Goal: Task Accomplishment & Management: Complete application form

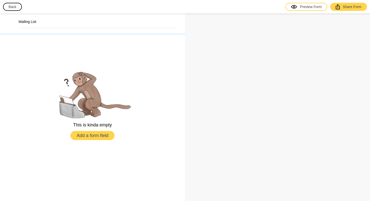
click at [29, 23] on h2 "Mailing List" at bounding box center [98, 21] width 158 height 5
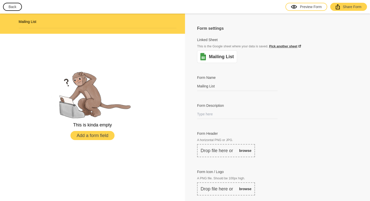
click at [292, 47] on link "Pick another sheet" at bounding box center [285, 46] width 32 height 4
click at [100, 135] on button "Add a form field" at bounding box center [92, 135] width 44 height 9
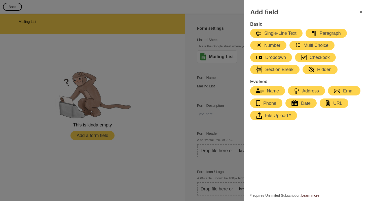
click at [358, 13] on icon "FormClose" at bounding box center [360, 12] width 6 height 6
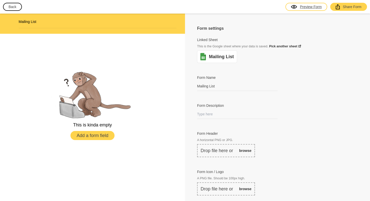
click at [302, 7] on div "Preview Form" at bounding box center [306, 6] width 31 height 5
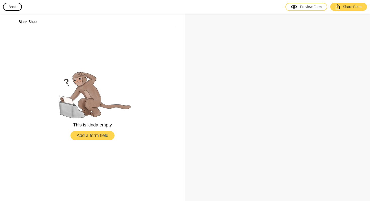
click at [97, 135] on button "Add a form field" at bounding box center [92, 135] width 44 height 9
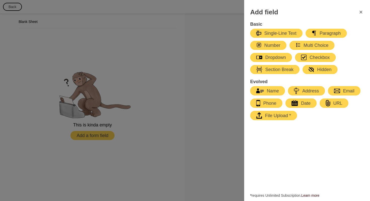
click at [312, 47] on div "Multi Choice" at bounding box center [311, 45] width 33 height 6
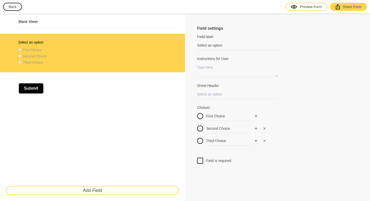
click at [209, 38] on label "Field label" at bounding box center [237, 36] width 80 height 5
click at [209, 41] on input "Select an option" at bounding box center [237, 45] width 80 height 9
click at [211, 30] on h5 "Field settings" at bounding box center [245, 29] width 97 height 6
click at [223, 44] on input "Select an option" at bounding box center [237, 45] width 80 height 9
drag, startPoint x: 226, startPoint y: 44, endPoint x: 176, endPoint y: 44, distance: 49.3
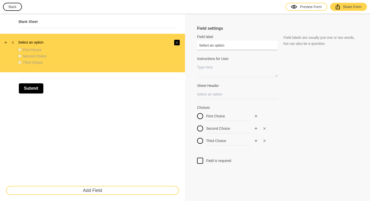
click at [176, 44] on div "Blank Sheet Select an option First Choice Second Choice Third Choice Submit Add…" at bounding box center [185, 107] width 370 height 187
type input "Response Preference"
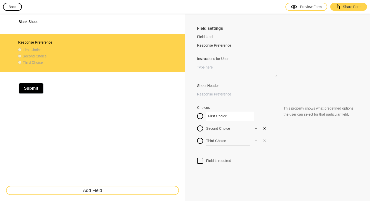
drag, startPoint x: 233, startPoint y: 117, endPoint x: 192, endPoint y: 117, distance: 41.7
click at [192, 117] on div "Field settings Field label Response Preference Field labels are usually just on…" at bounding box center [277, 107] width 185 height 187
type input "Email"
drag, startPoint x: 231, startPoint y: 129, endPoint x: 185, endPoint y: 125, distance: 46.2
click at [185, 125] on div "Field settings Field label Response Preference Field labels are usually just on…" at bounding box center [277, 107] width 185 height 187
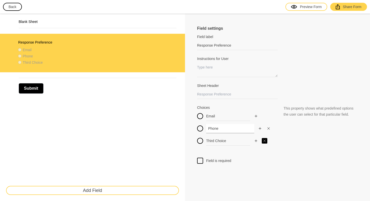
type input "Phone"
click at [261, 141] on button "button" at bounding box center [264, 141] width 6 height 6
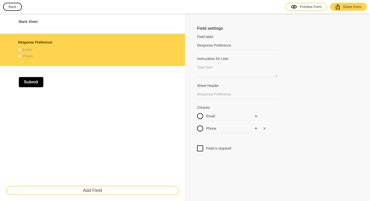
click at [200, 148] on div at bounding box center [200, 148] width 6 height 6
click at [200, 145] on input "Field is required" at bounding box center [200, 145] width 0 height 0
click at [217, 73] on textarea "Instructions for User" at bounding box center [237, 70] width 80 height 14
click at [246, 93] on input "Sheet Header" at bounding box center [237, 93] width 80 height 9
click at [293, 60] on span "This is an optional property that displays the text specified to your users whi…" at bounding box center [318, 65] width 71 height 16
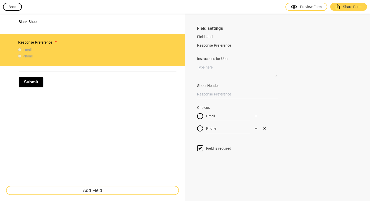
click at [89, 191] on button "Add Field" at bounding box center [92, 190] width 173 height 9
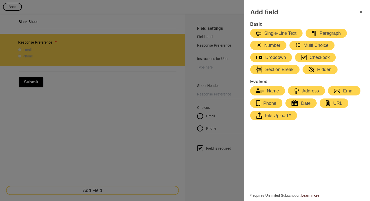
click at [272, 92] on div "Name" at bounding box center [267, 91] width 23 height 6
type input "Name"
select select "large"
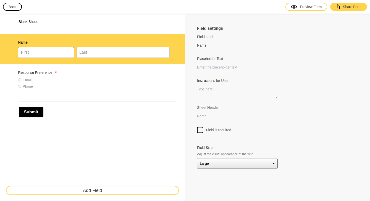
drag, startPoint x: 14, startPoint y: 74, endPoint x: 14, endPoint y: 38, distance: 35.9
click at [14, 38] on div "Response Preference * Email Phone Name" at bounding box center [92, 65] width 185 height 62
click at [54, 192] on button "Add Field" at bounding box center [92, 190] width 173 height 9
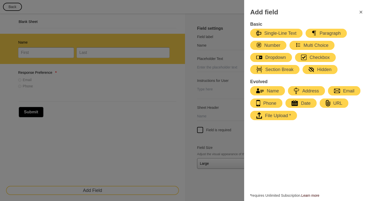
click at [346, 89] on div "Email" at bounding box center [344, 91] width 20 height 6
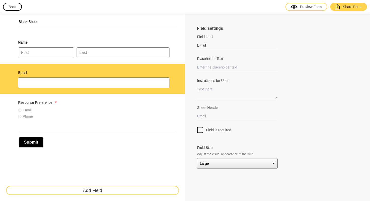
click at [94, 191] on button "Add Field" at bounding box center [92, 190] width 173 height 9
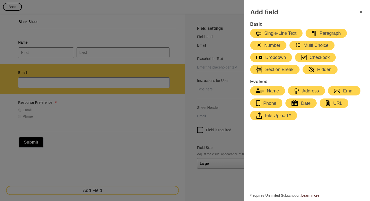
click at [267, 105] on div "Phone" at bounding box center [266, 103] width 20 height 6
type input "Phone"
select select "large"
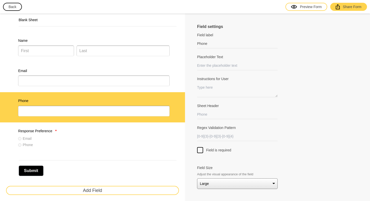
scroll to position [11, 0]
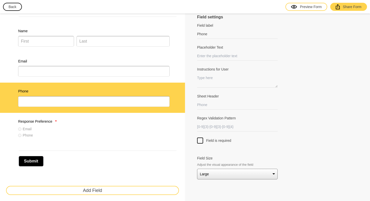
click at [102, 193] on button "Add Field" at bounding box center [92, 190] width 173 height 9
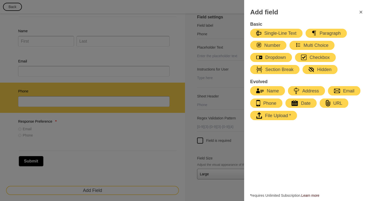
click at [284, 33] on div "Single-Line Text" at bounding box center [276, 33] width 40 height 6
type input "Name"
select select "large"
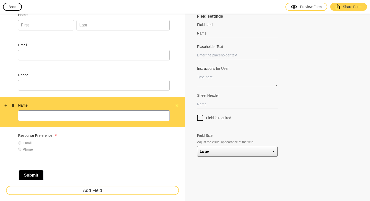
scroll to position [0, 0]
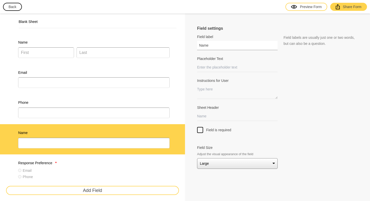
drag, startPoint x: 206, startPoint y: 46, endPoint x: 188, endPoint y: 46, distance: 18.4
click at [188, 46] on div "Field settings Field label Name Field labels are usually just one or two words,…" at bounding box center [277, 128] width 185 height 228
drag, startPoint x: 212, startPoint y: 45, endPoint x: 192, endPoint y: 42, distance: 20.8
click at [191, 45] on div "Field settings Field label Name Field labels are usually just one or two words,…" at bounding box center [277, 128] width 185 height 228
type input "L"
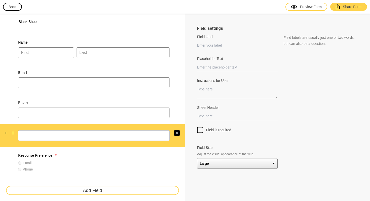
click at [178, 133] on icon "Close" at bounding box center [176, 132] width 3 height 3
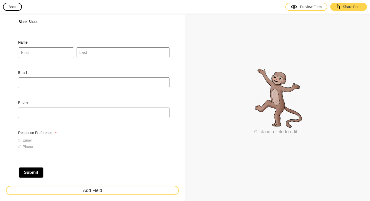
click at [65, 182] on div "Add Field" at bounding box center [92, 189] width 185 height 21
click at [65, 190] on button "Add Field" at bounding box center [92, 190] width 173 height 9
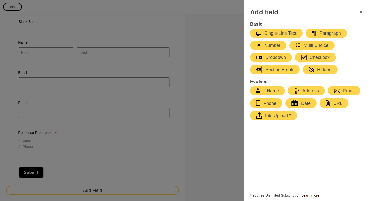
click at [326, 33] on div "Paragraph" at bounding box center [325, 33] width 29 height 6
select select "large"
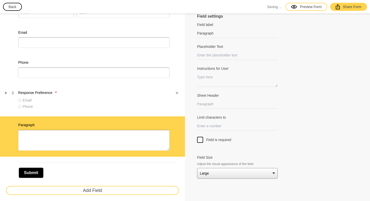
scroll to position [52, 0]
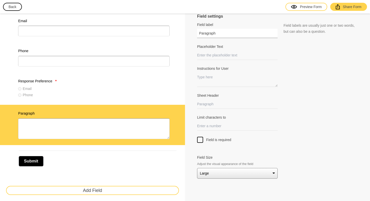
drag, startPoint x: 223, startPoint y: 34, endPoint x: 184, endPoint y: 32, distance: 39.5
click at [184, 32] on div "Blank Sheet Name Email Phone Response Preference * Email Phone Paragraph Submit…" at bounding box center [185, 81] width 370 height 239
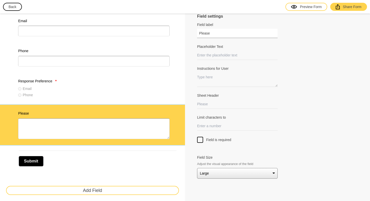
click at [219, 34] on input "Please" at bounding box center [237, 33] width 80 height 9
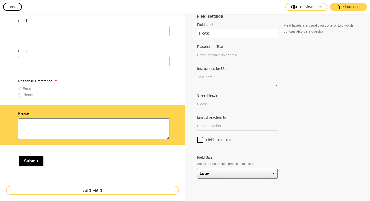
drag, startPoint x: 219, startPoint y: 34, endPoint x: 184, endPoint y: 34, distance: 34.4
click at [184, 34] on div "Blank Sheet Name Email Phone Response Preference * Email Phone Please Submit Ad…" at bounding box center [185, 81] width 370 height 239
paste input "Do you have any questions for us [DATE]? If you’d like a call, please also shar…"
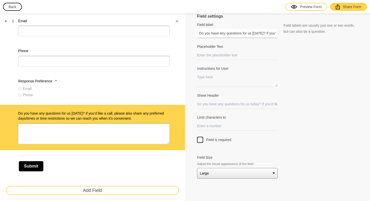
scroll to position [57, 0]
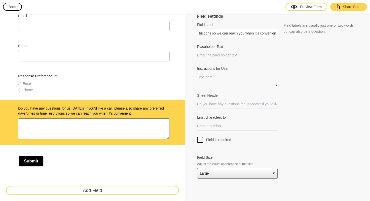
type input "Do you have any questions for us [DATE]? If you’d like a call, please also shar…"
click at [231, 55] on input "Placeholder Text" at bounding box center [237, 55] width 80 height 9
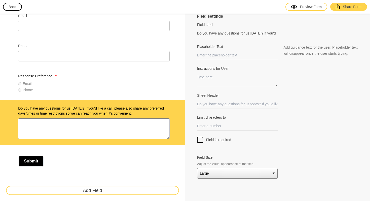
click at [249, 88] on div at bounding box center [277, 90] width 161 height 6
click at [249, 103] on input "Sheet Header" at bounding box center [237, 103] width 80 height 9
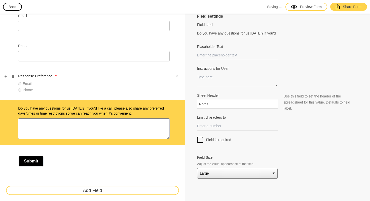
type input "Notes"
click at [116, 86] on div "Email Phone" at bounding box center [93, 87] width 151 height 13
type input "Response Preference"
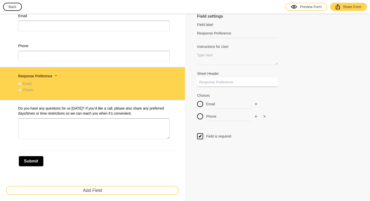
click at [220, 85] on input "Sheet Header" at bounding box center [237, 81] width 80 height 9
type input "E"
type input "R"
type input "Response Preference"
click at [117, 42] on div "Phone" at bounding box center [92, 52] width 185 height 30
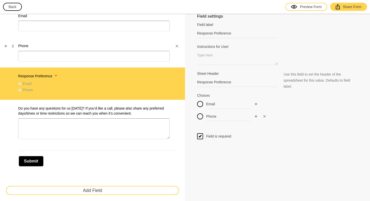
type input "Phone"
select select "large"
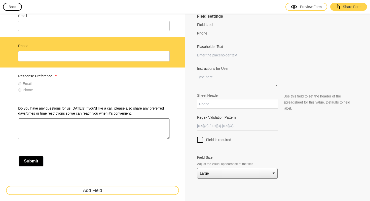
click at [225, 106] on input "Sheet Header" at bounding box center [237, 103] width 80 height 9
type input "Phone"
click at [101, 18] on label "Email" at bounding box center [93, 15] width 151 height 5
type input "Email"
select select "large"
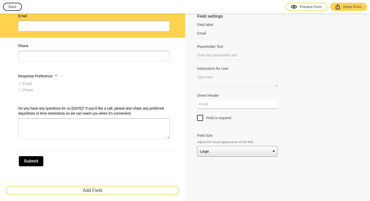
click at [208, 104] on input "Sheet Header" at bounding box center [237, 103] width 80 height 9
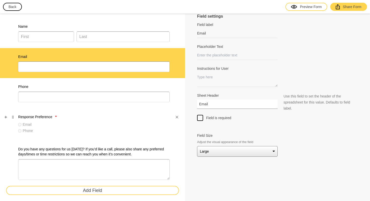
scroll to position [16, 0]
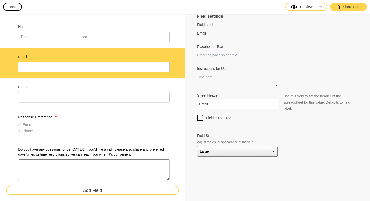
type input "Email"
click at [201, 118] on div at bounding box center [200, 118] width 6 height 6
click at [200, 115] on input "Field is required" at bounding box center [200, 115] width 0 height 0
click at [108, 28] on label "Name" at bounding box center [93, 26] width 151 height 5
type input "Name"
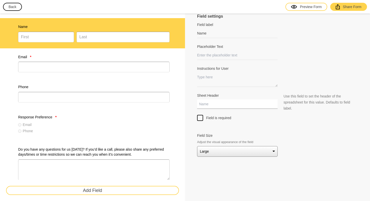
click at [203, 104] on input "Sheet Header" at bounding box center [237, 103] width 80 height 9
type input "Name"
click at [199, 119] on div at bounding box center [200, 118] width 6 height 6
click at [200, 115] on input "Field is required" at bounding box center [200, 115] width 0 height 0
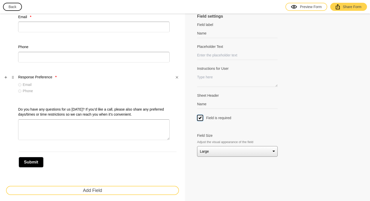
scroll to position [57, 0]
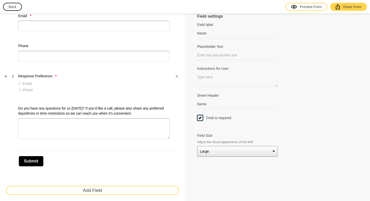
click at [120, 78] on label "Response Preference *" at bounding box center [93, 75] width 151 height 5
type input "Response Preference"
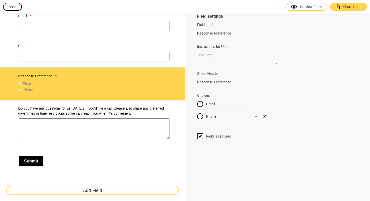
click at [197, 139] on div "Field settings Field label Response Preference Field labels are usually just on…" at bounding box center [277, 79] width 185 height 244
click at [199, 138] on icon at bounding box center [200, 135] width 6 height 5
click at [200, 133] on input "Field is required" at bounding box center [200, 133] width 0 height 0
click at [39, 161] on button "Submit" at bounding box center [31, 161] width 25 height 11
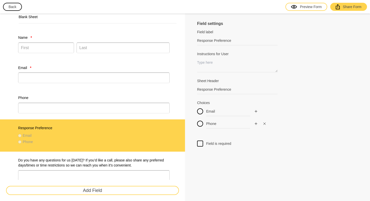
scroll to position [0, 0]
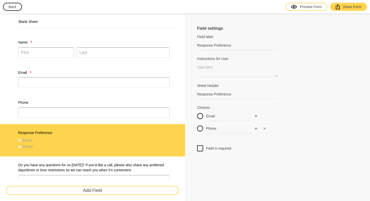
click at [95, 19] on div "Blank Sheet" at bounding box center [92, 24] width 173 height 14
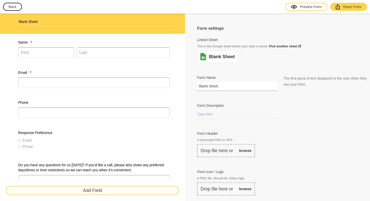
drag, startPoint x: 218, startPoint y: 87, endPoint x: 189, endPoint y: 81, distance: 29.4
drag, startPoint x: 220, startPoint y: 89, endPoint x: 196, endPoint y: 86, distance: 24.3
paste input "Ready to Join or Have a Question?"
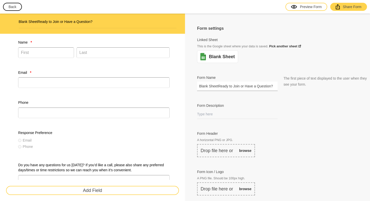
drag, startPoint x: 218, startPoint y: 86, endPoint x: 189, endPoint y: 86, distance: 28.9
type input "Ready to Join or Have a Question?"
click at [226, 114] on input "Form Description" at bounding box center [237, 113] width 80 height 9
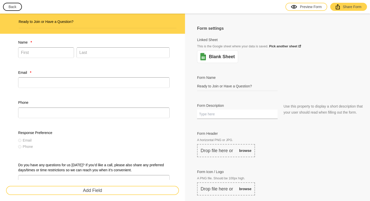
paste input "We’d love to connect with you! Fill out this short form to ask a question, requ…"
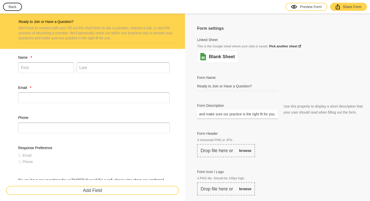
type input "We’d love to connect with you! Fill out this short form to ask a question, requ…"
click at [310, 69] on div at bounding box center [277, 69] width 161 height 12
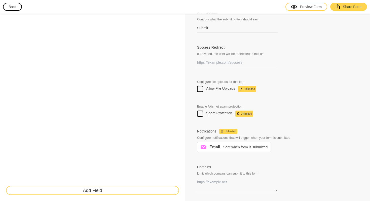
scroll to position [234, 0]
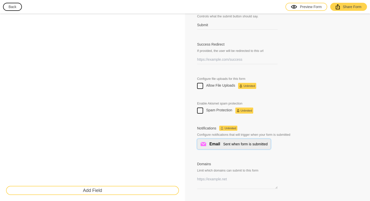
click at [249, 145] on span "Sent when form is submitted" at bounding box center [245, 143] width 44 height 5
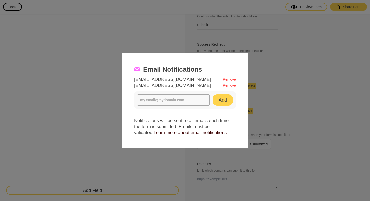
click at [187, 94] on div "Add" at bounding box center [185, 99] width 102 height 17
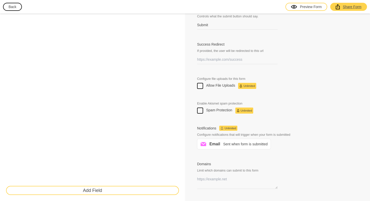
click at [347, 9] on div "Share Form" at bounding box center [348, 6] width 26 height 5
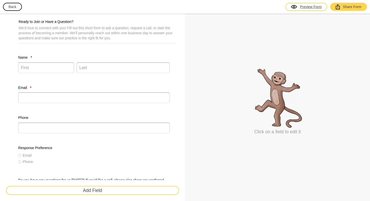
click at [314, 4] on div "Preview Form" at bounding box center [306, 6] width 31 height 5
